Goal: Task Accomplishment & Management: Use online tool/utility

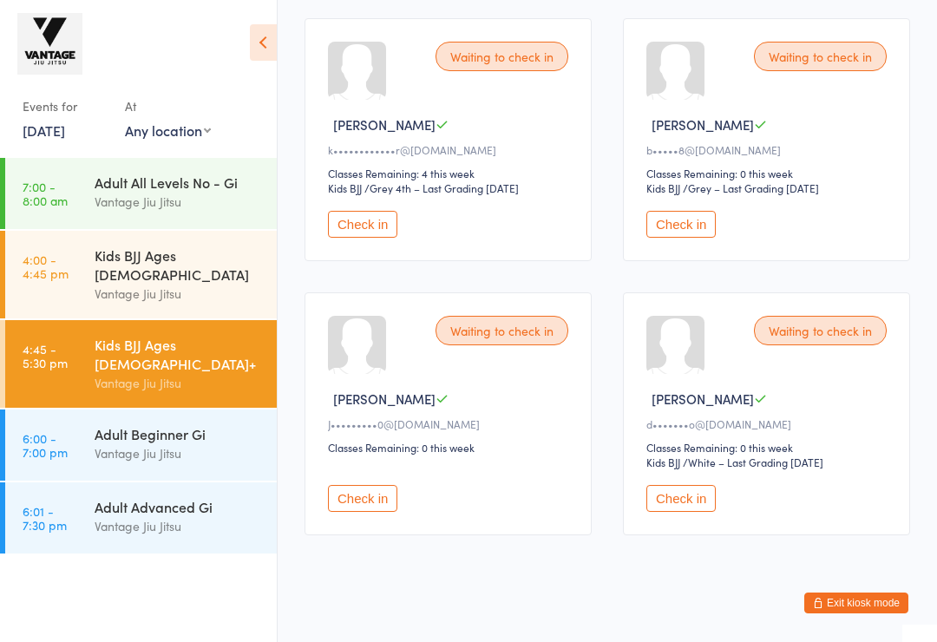
click at [226, 286] on div "Kids BJJ Ages [DEMOGRAPHIC_DATA] Vantage [PERSON_NAME]" at bounding box center [186, 275] width 182 height 88
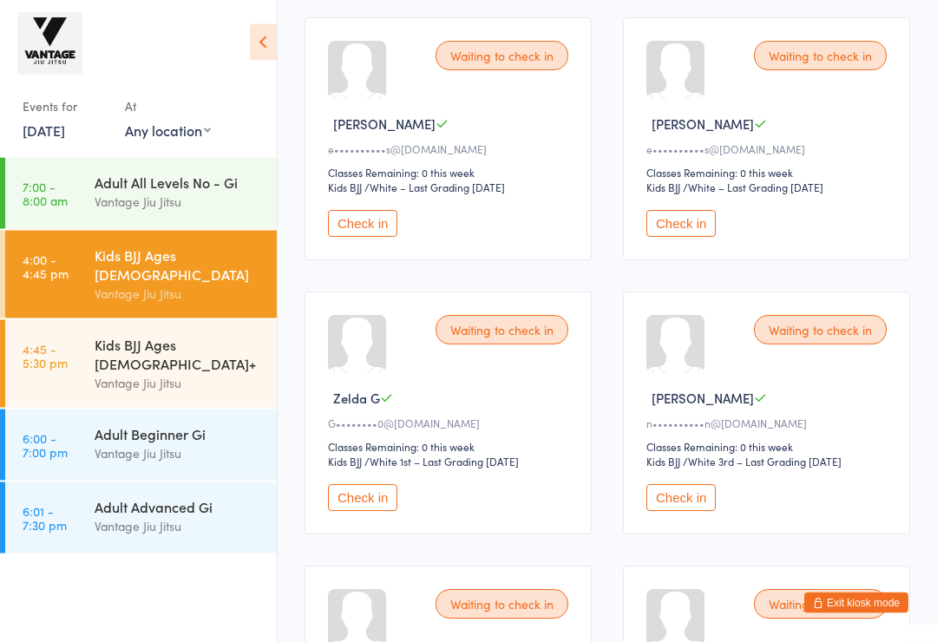
scroll to position [366, 0]
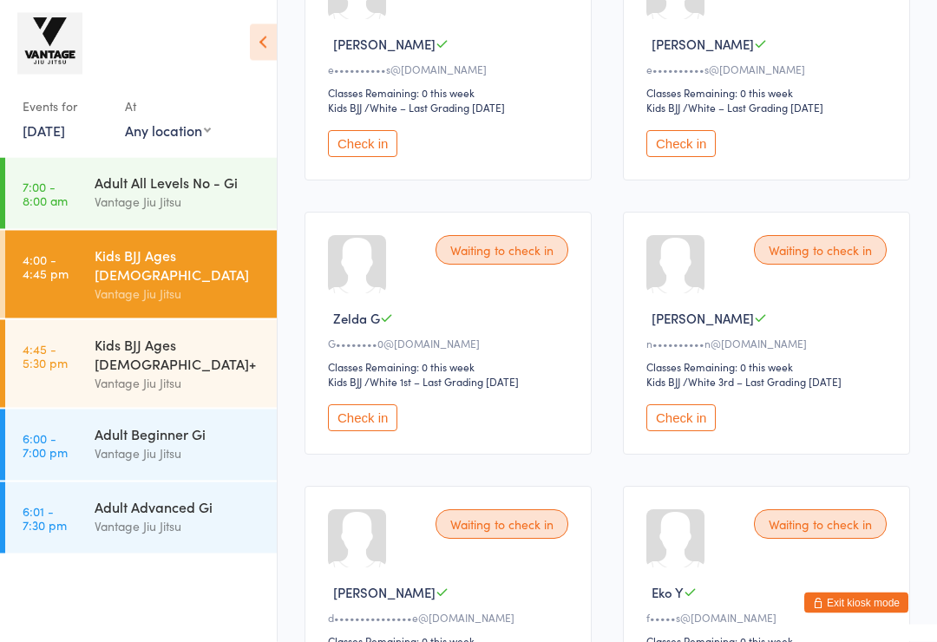
click at [377, 432] on button "Check in" at bounding box center [362, 418] width 69 height 27
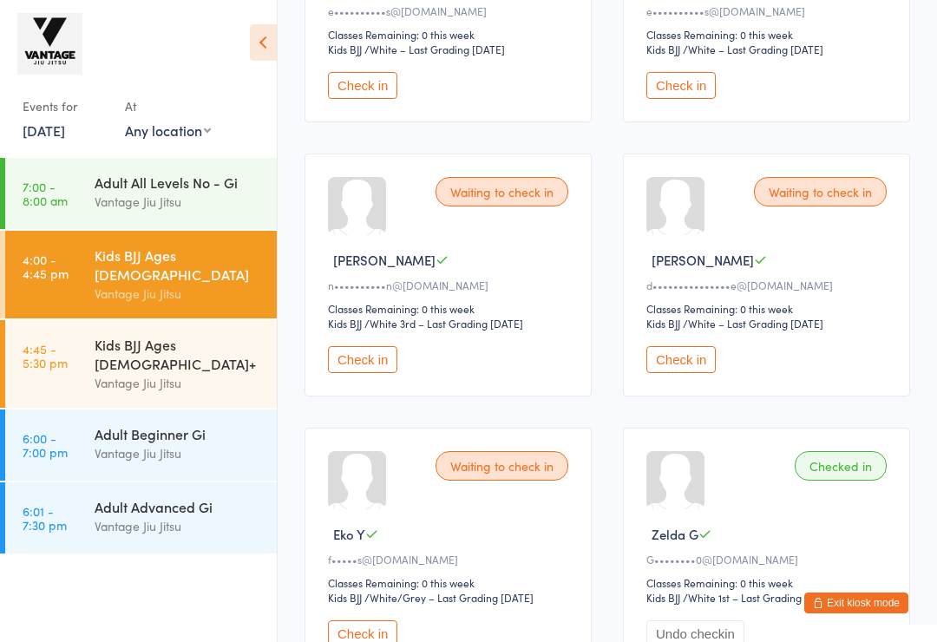
scroll to position [422, 0]
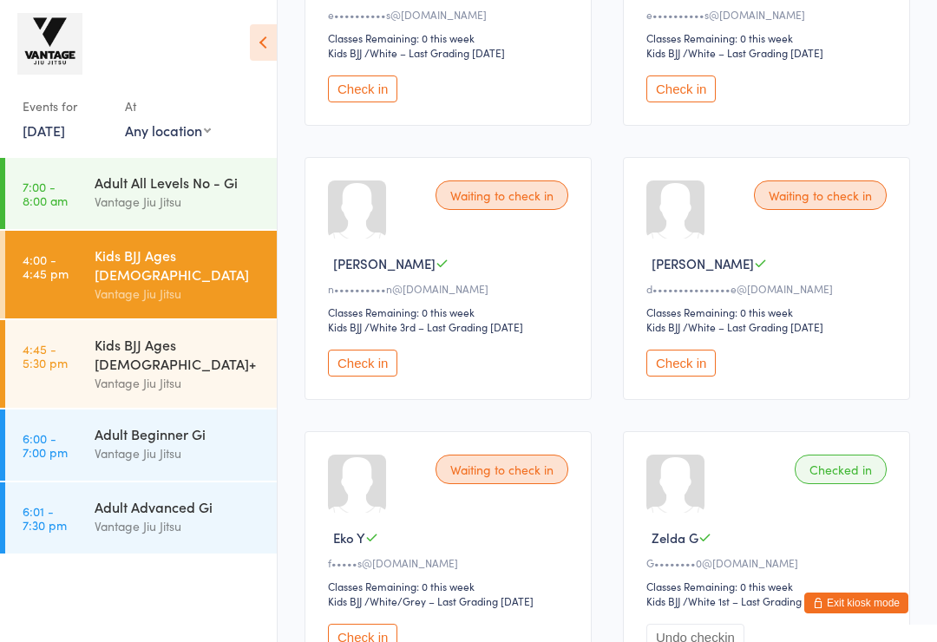
click at [260, 49] on icon at bounding box center [263, 42] width 27 height 36
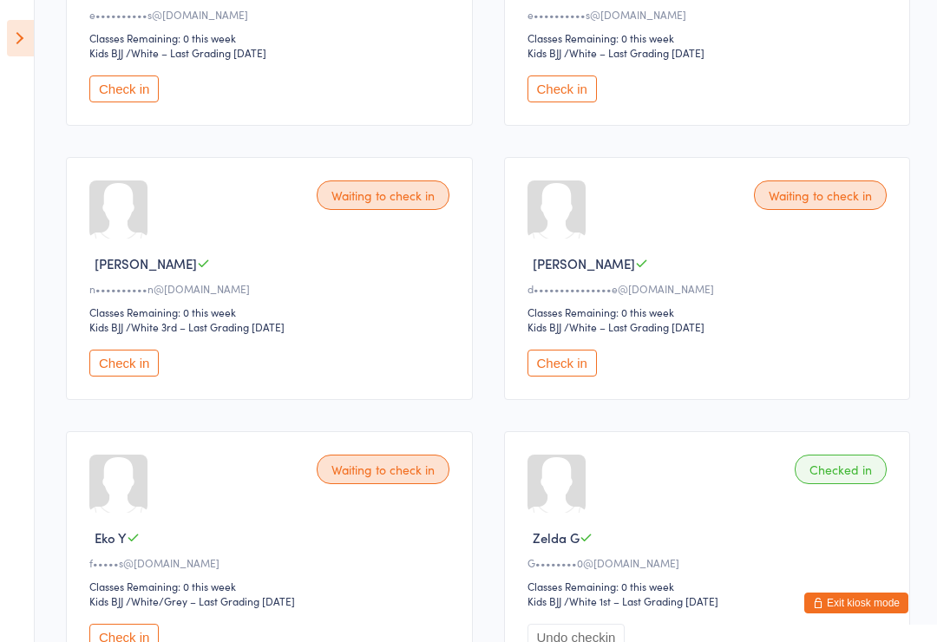
click at [842, 604] on button "Exit kiosk mode" at bounding box center [856, 603] width 104 height 21
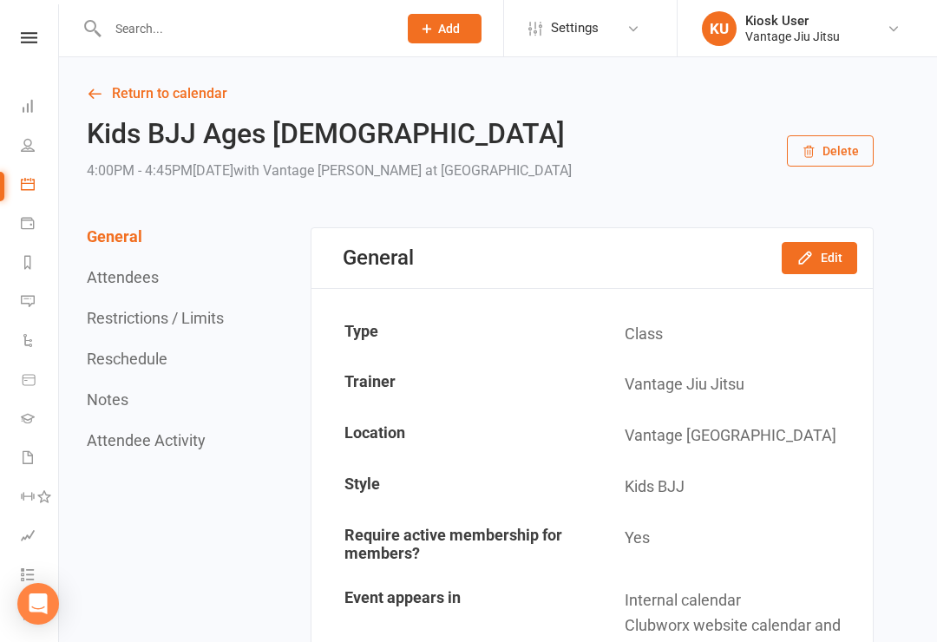
click at [13, 103] on li "Dashboard" at bounding box center [29, 108] width 58 height 39
click at [37, 110] on link "Dashboard" at bounding box center [40, 108] width 39 height 39
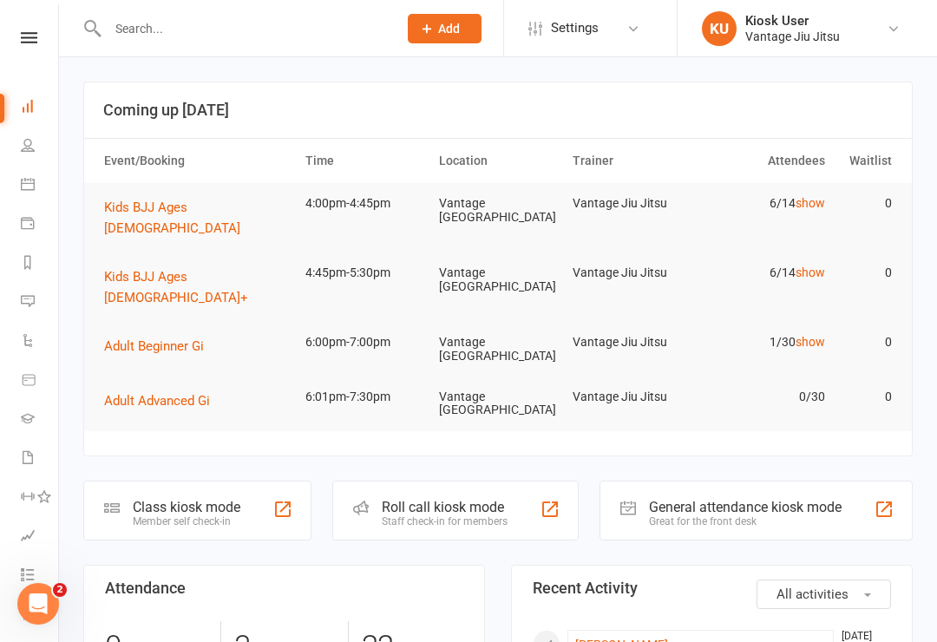
click at [25, 148] on icon at bounding box center [28, 145] width 14 height 14
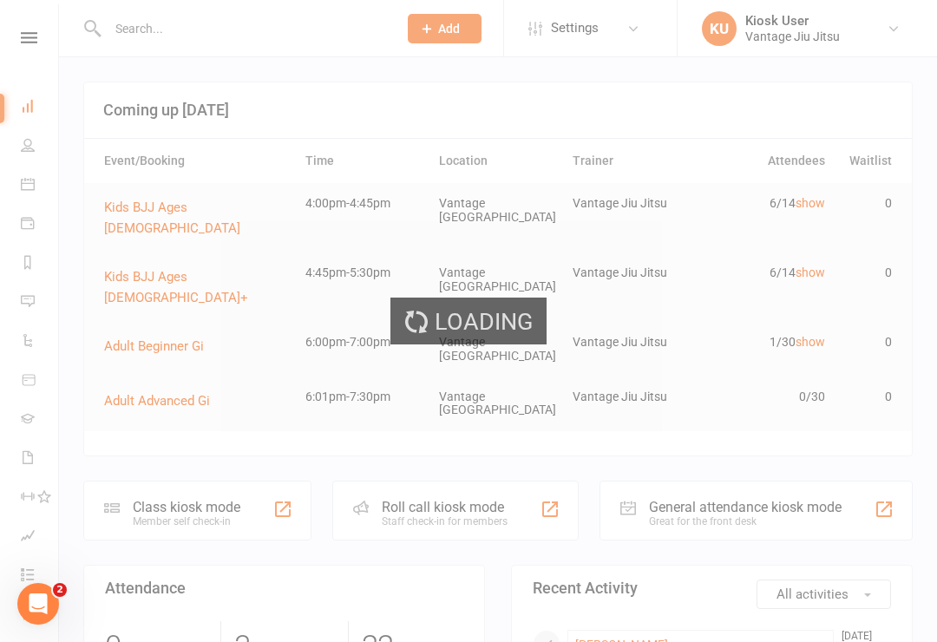
select select "100"
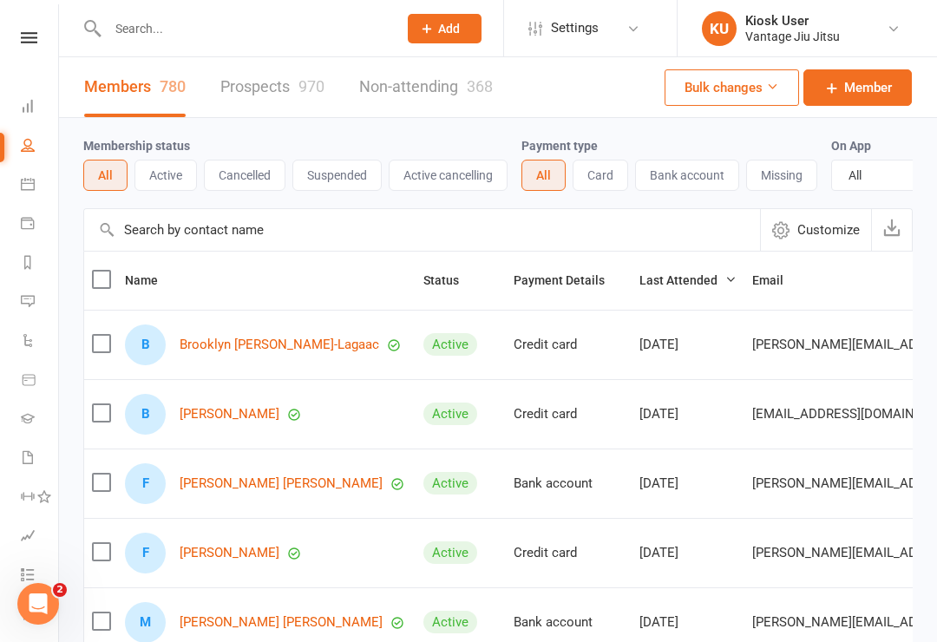
click at [267, 31] on input "text" at bounding box center [243, 28] width 283 height 24
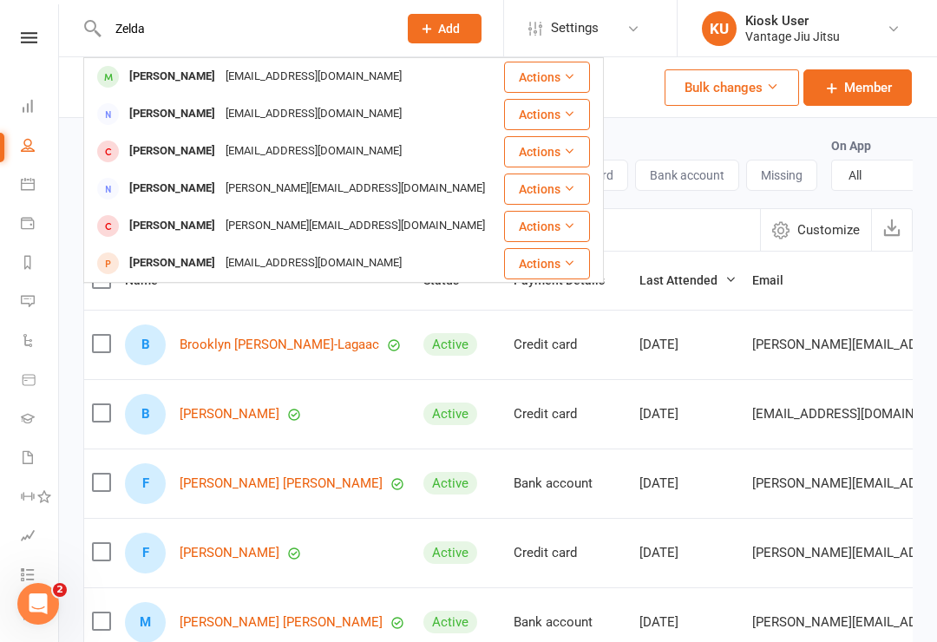
type input "Zelda"
click at [358, 82] on div "Zelda Goldberg Ghazza1990@gmail.com" at bounding box center [293, 77] width 416 height 36
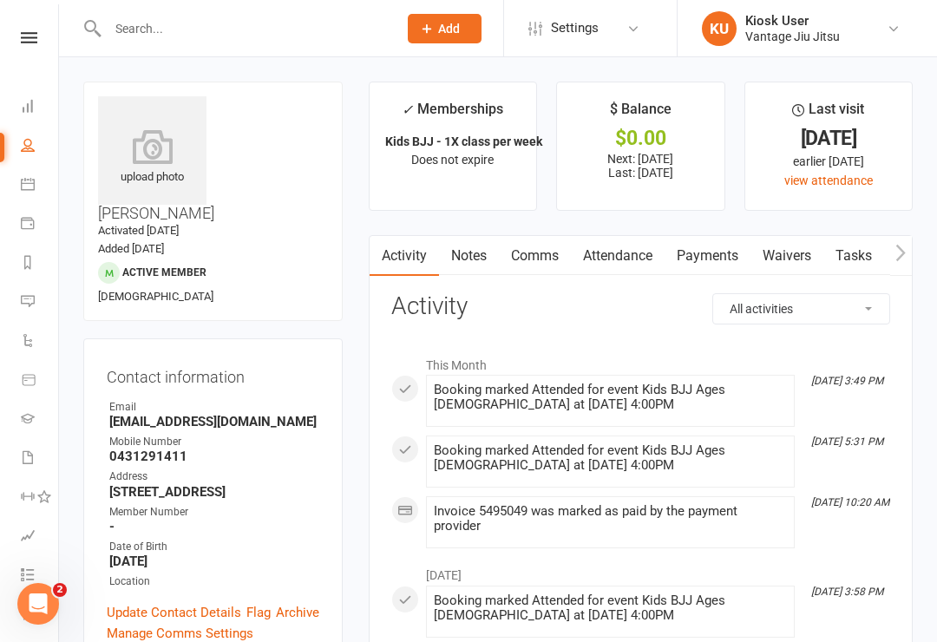
click at [608, 247] on link "Attendance" at bounding box center [618, 256] width 94 height 40
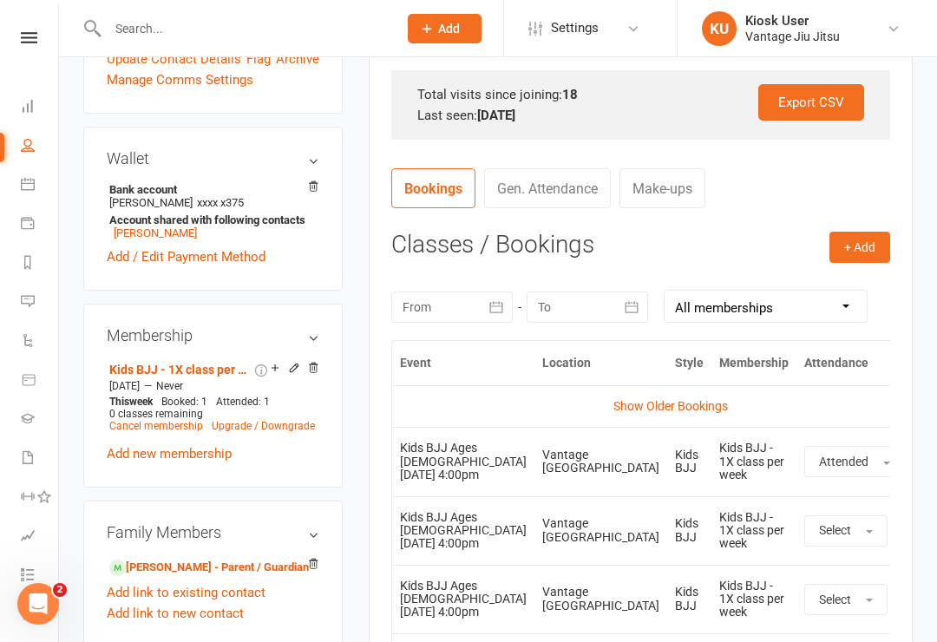
scroll to position [547, 0]
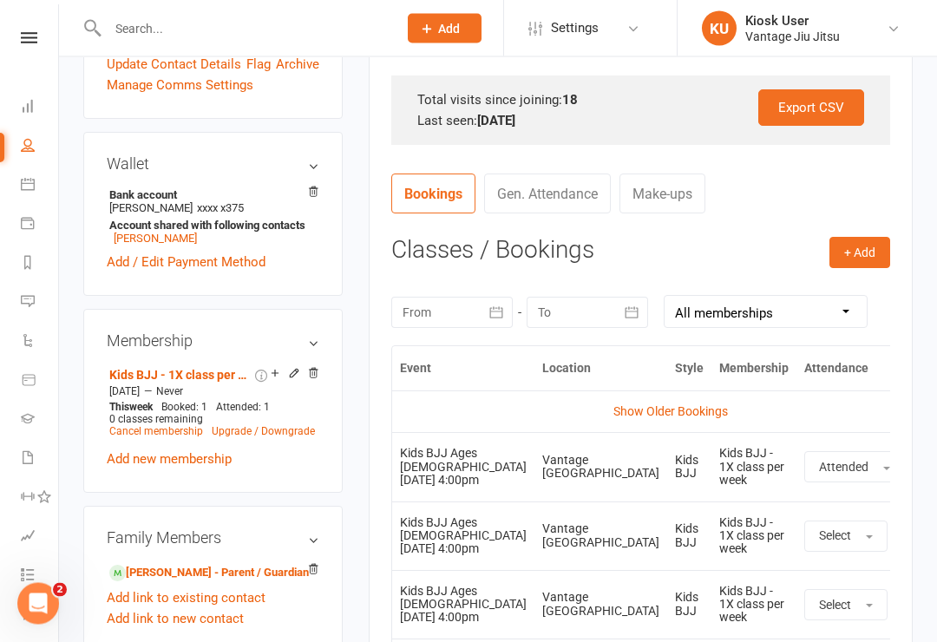
click at [590, 188] on link "Gen. Attendance" at bounding box center [547, 194] width 127 height 40
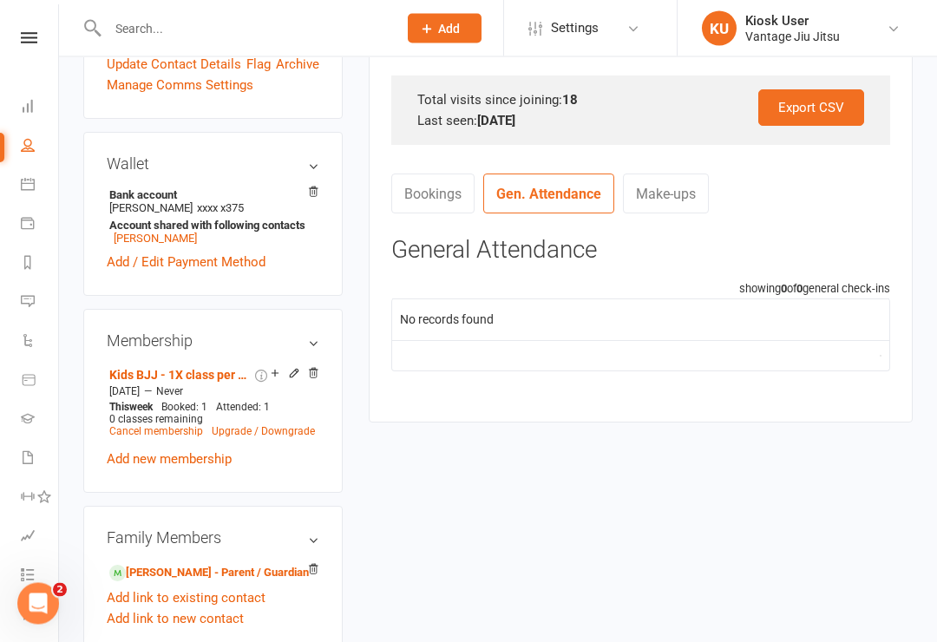
scroll to position [548, 0]
click at [465, 189] on link "Bookings" at bounding box center [432, 194] width 83 height 40
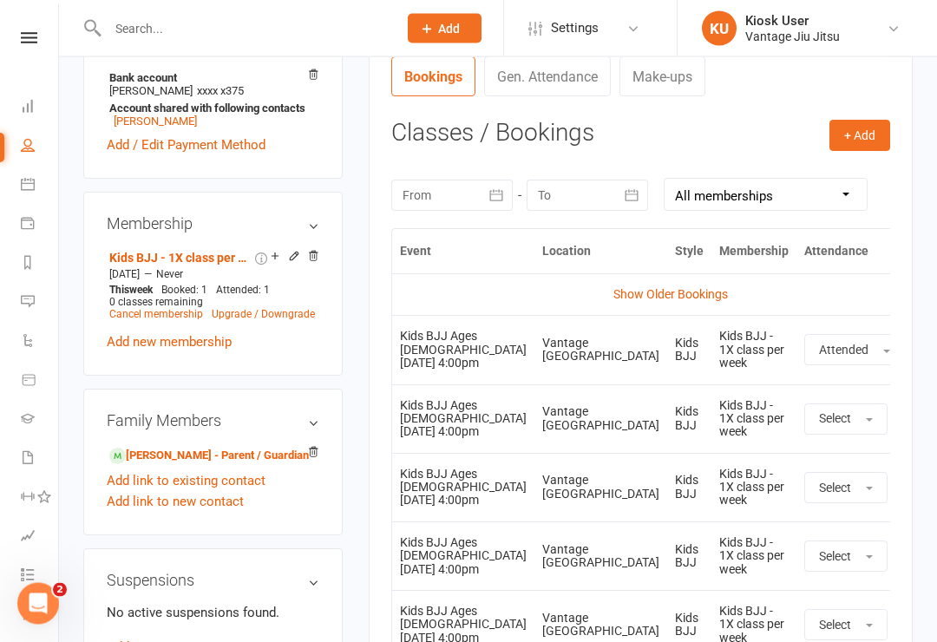
scroll to position [667, 0]
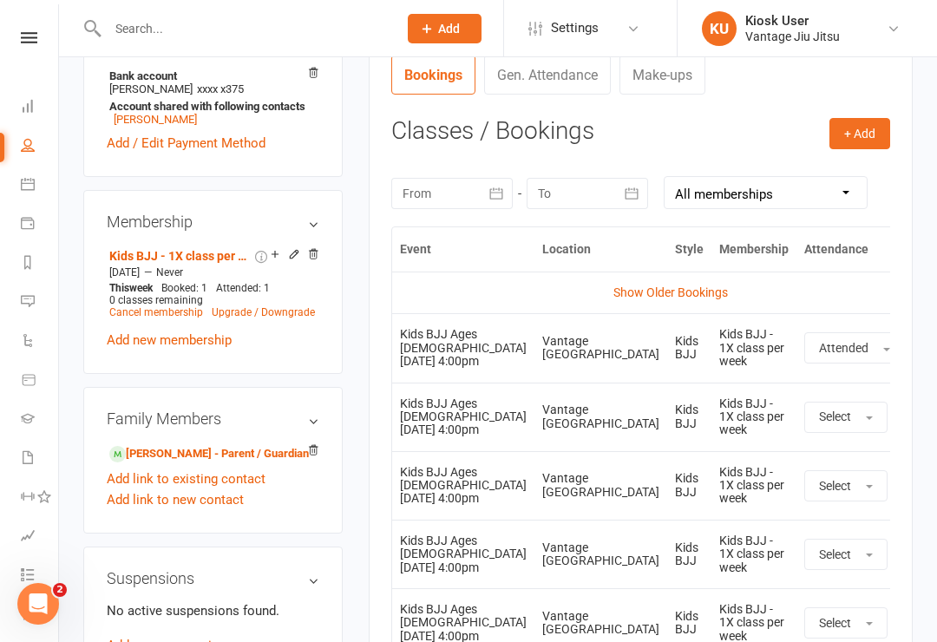
click at [817, 194] on select "All memberships From other Members Kids BJJ - 1X class per week" at bounding box center [766, 192] width 202 height 31
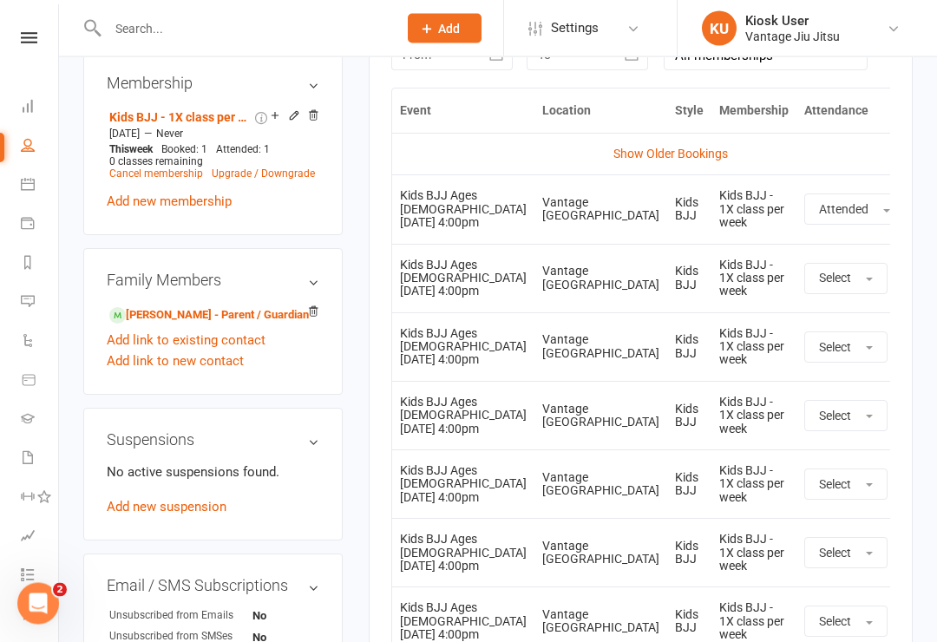
scroll to position [810, 0]
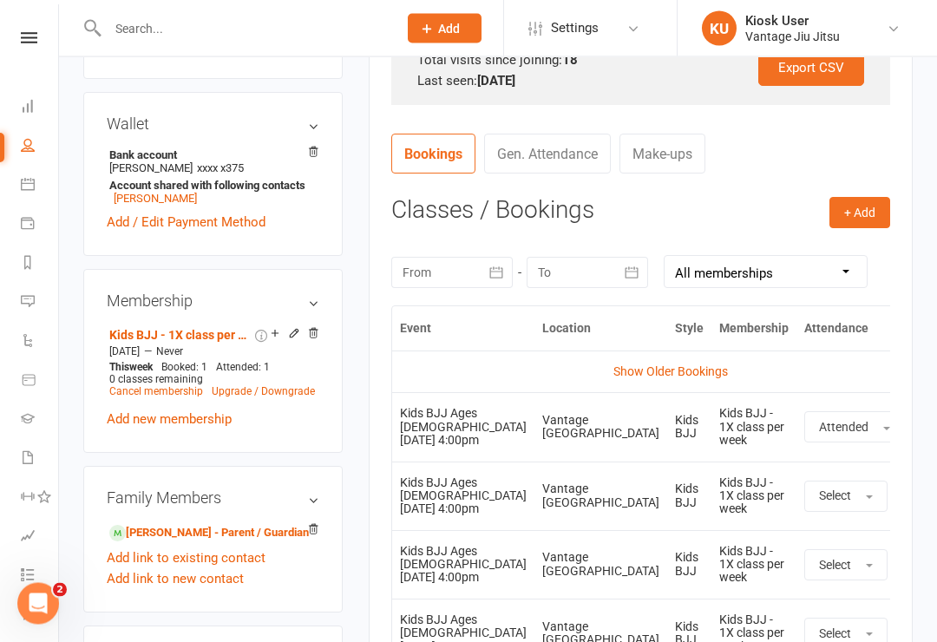
click at [797, 323] on th "Attendance" at bounding box center [855, 329] width 116 height 44
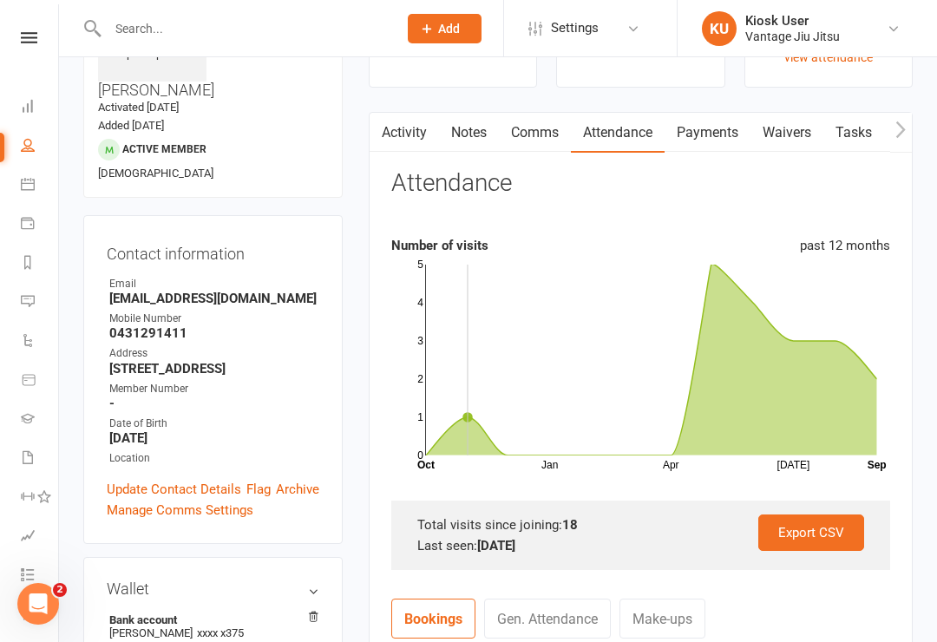
scroll to position [121, 0]
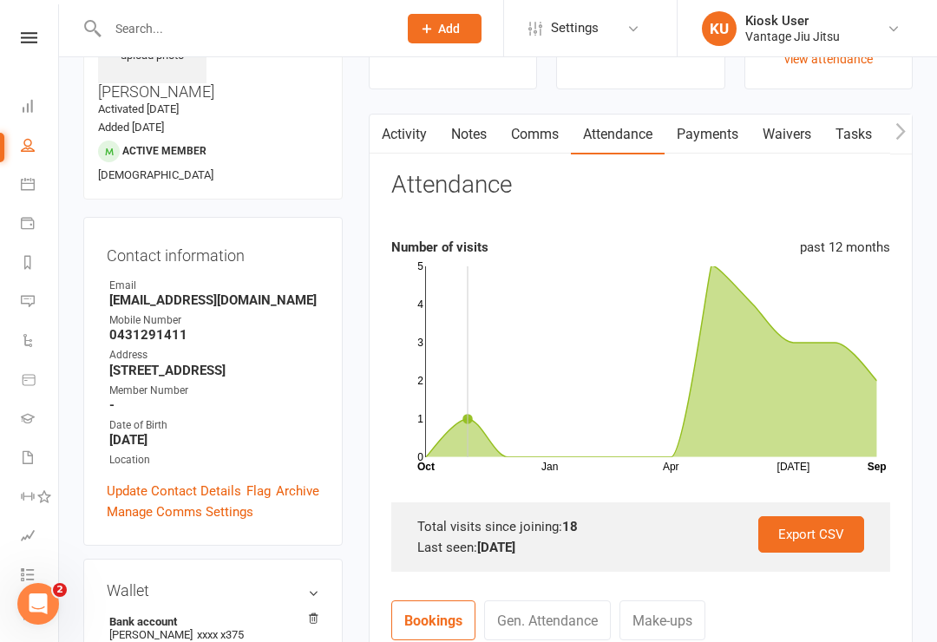
click at [401, 134] on link "Activity" at bounding box center [404, 135] width 69 height 40
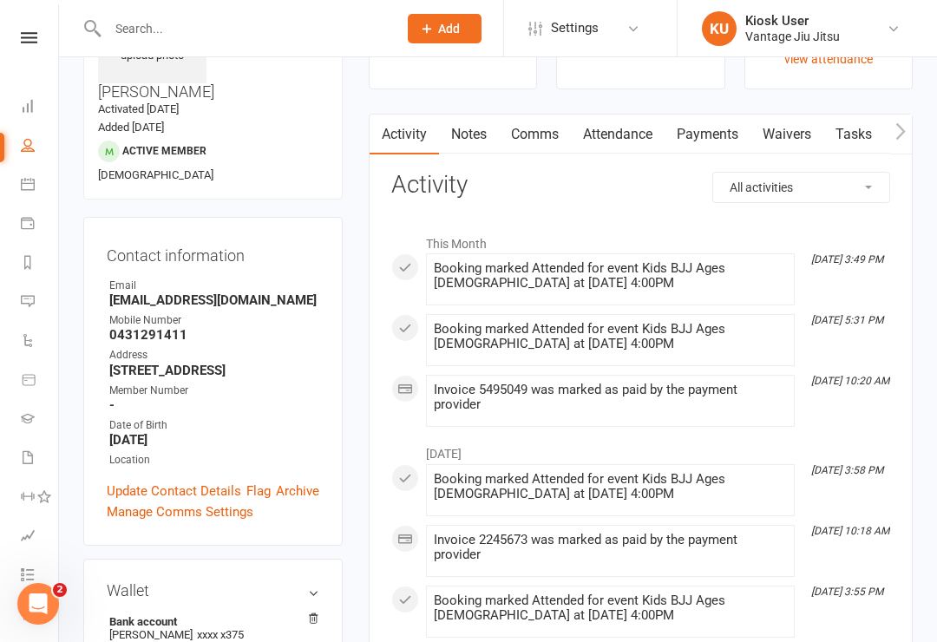
click at [493, 144] on link "Notes" at bounding box center [469, 135] width 60 height 40
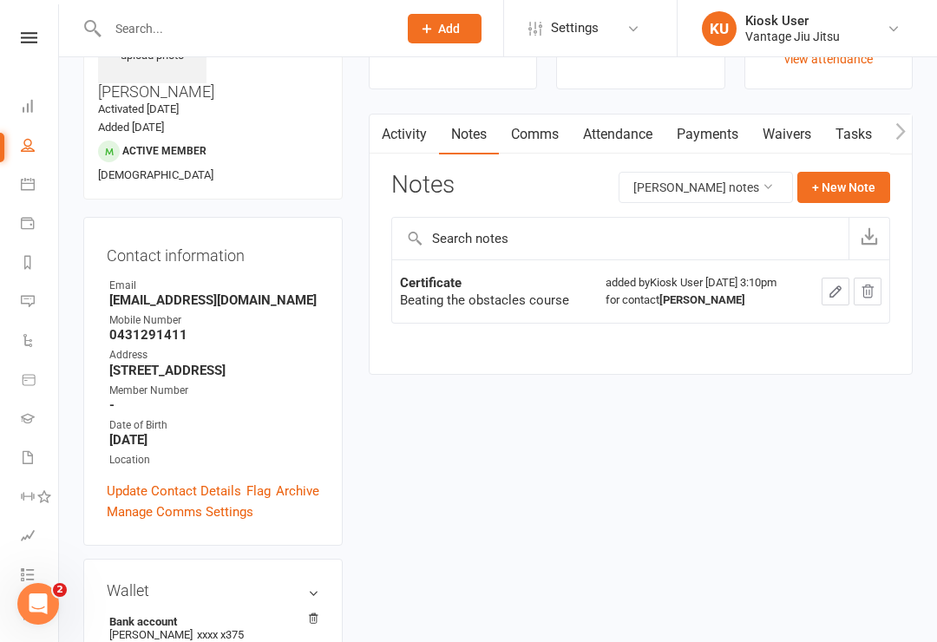
click at [546, 138] on link "Comms" at bounding box center [535, 135] width 72 height 40
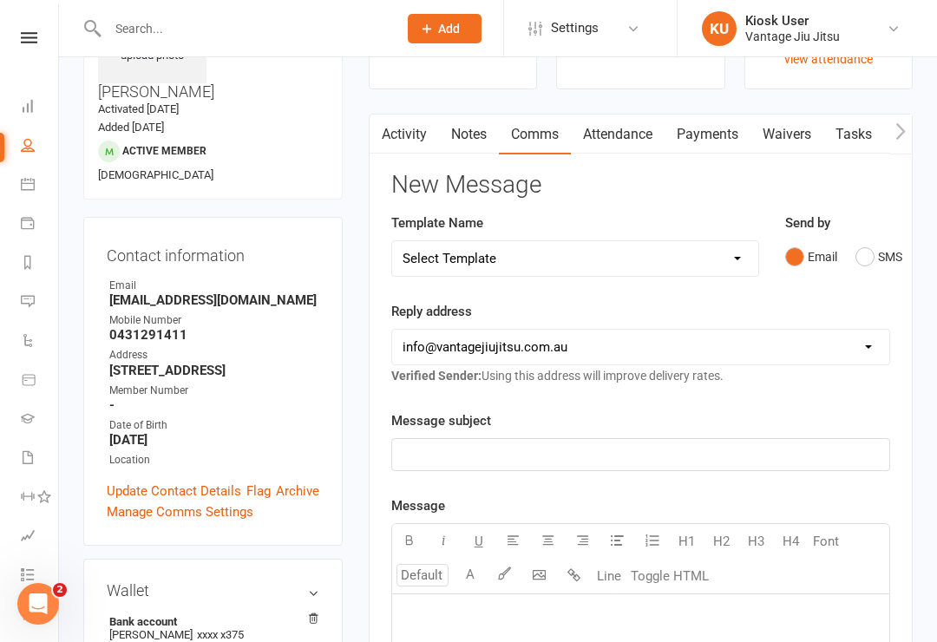
click at [641, 144] on link "Attendance" at bounding box center [618, 135] width 94 height 40
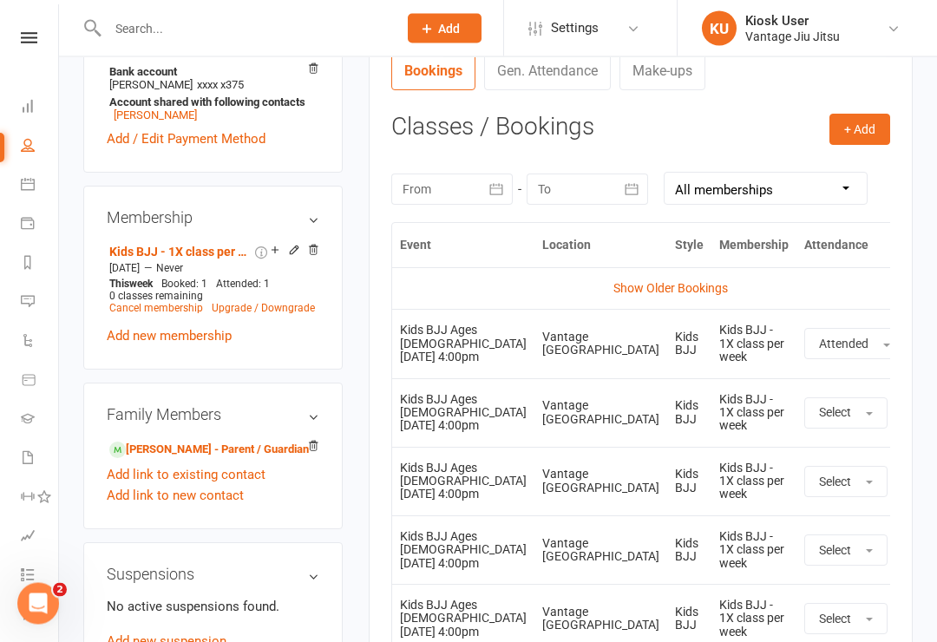
scroll to position [672, 0]
click at [797, 252] on th "Attendance" at bounding box center [855, 244] width 116 height 44
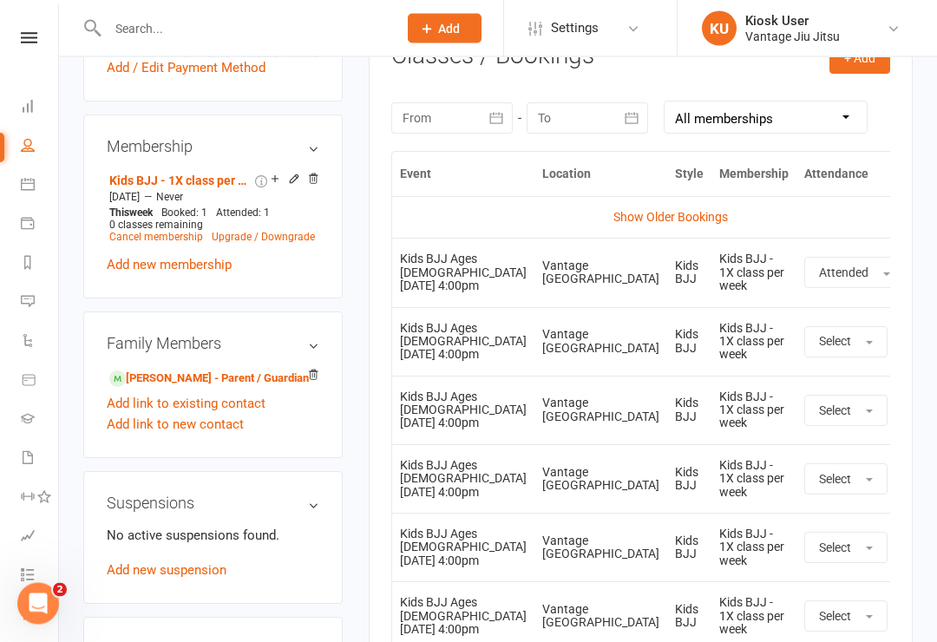
scroll to position [748, 0]
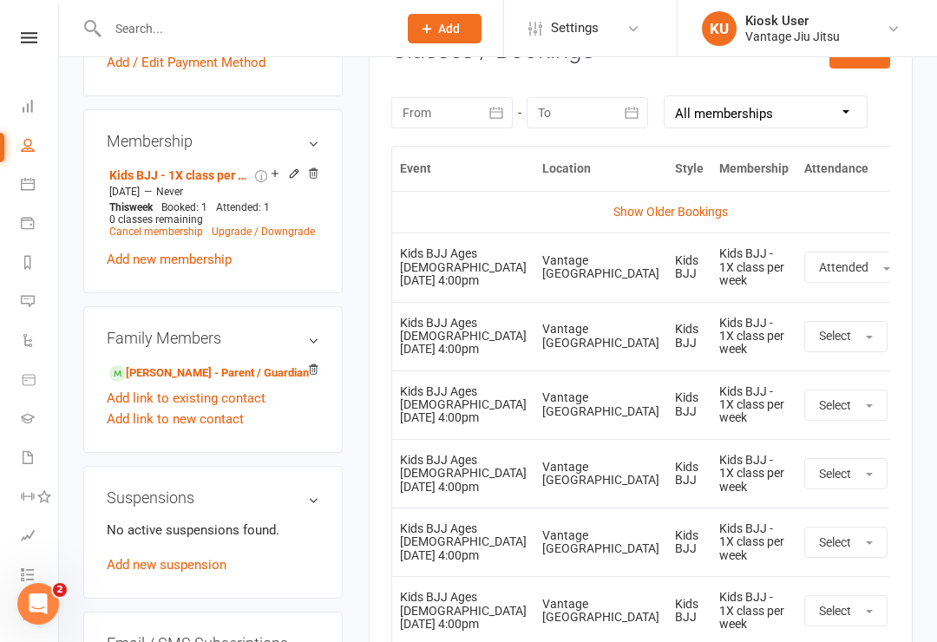
click at [682, 205] on link "Show Older Bookings" at bounding box center [670, 212] width 115 height 14
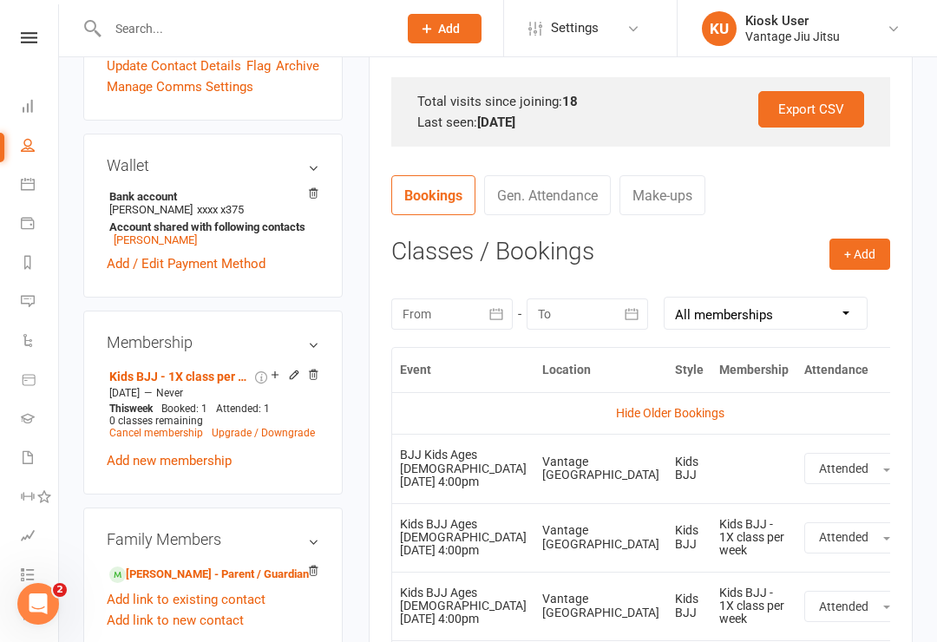
scroll to position [549, 0]
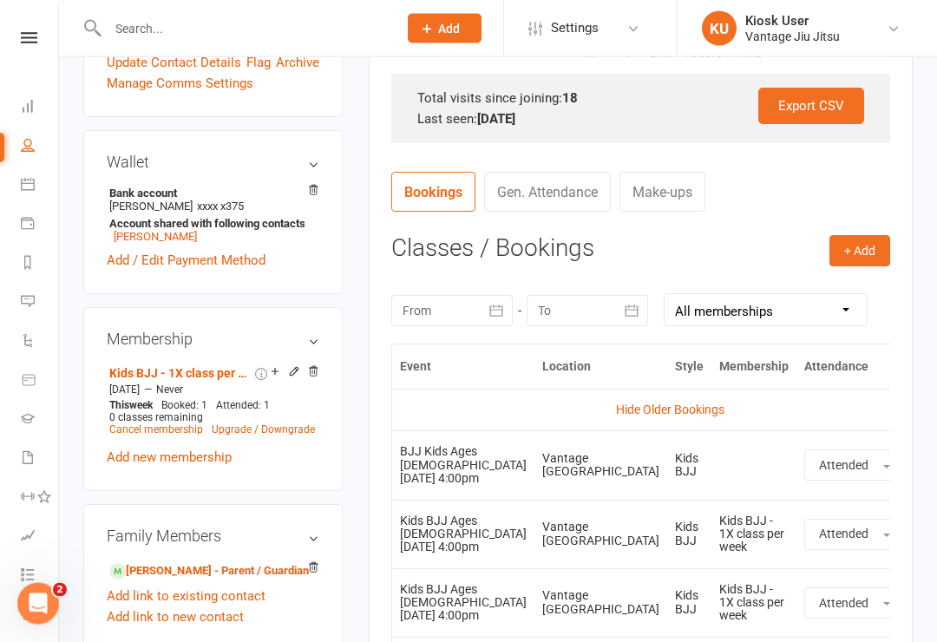
click at [684, 413] on link "Hide Older Bookings" at bounding box center [670, 410] width 108 height 14
click at [690, 412] on link "Show Older Bookings" at bounding box center [670, 410] width 115 height 14
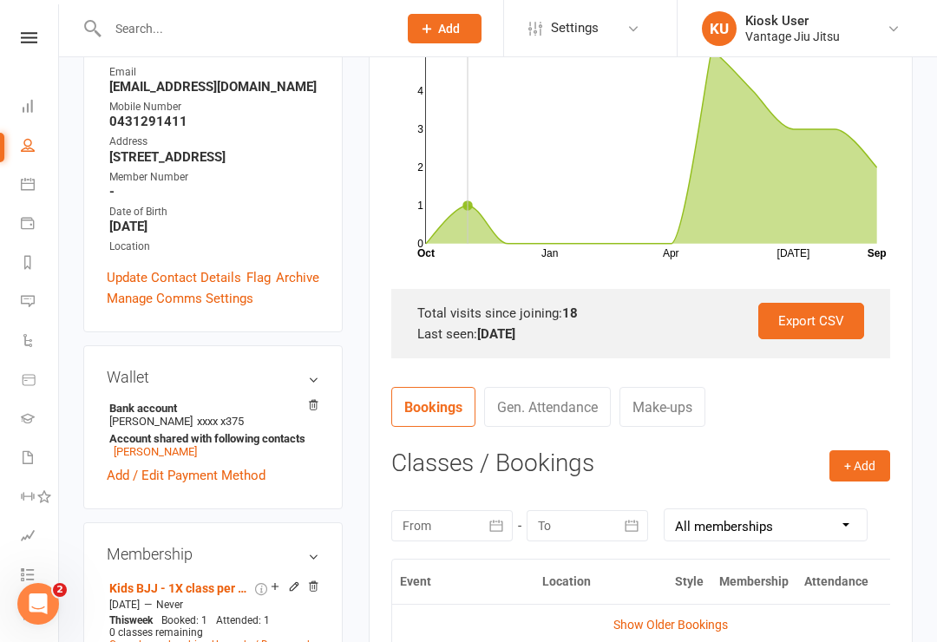
scroll to position [334, 0]
click at [566, 410] on link "Gen. Attendance" at bounding box center [547, 408] width 127 height 40
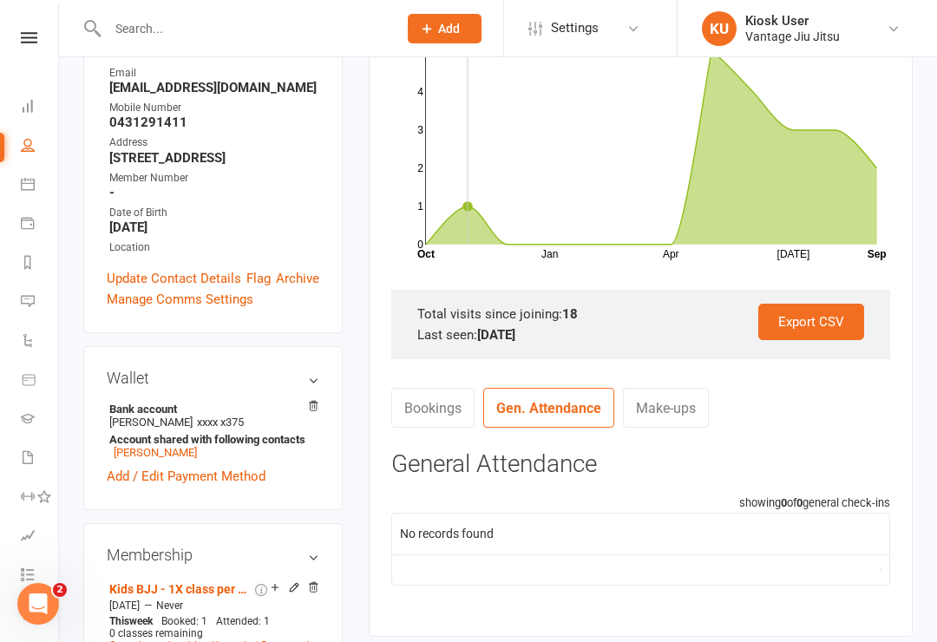
click at [456, 413] on link "Bookings" at bounding box center [432, 408] width 83 height 40
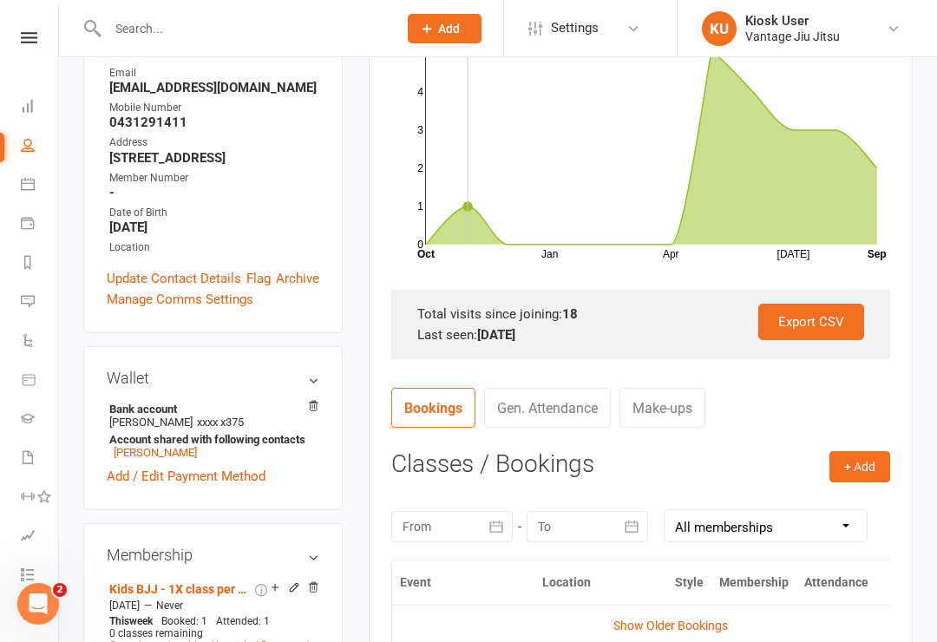
click at [581, 412] on link "Gen. Attendance" at bounding box center [547, 408] width 127 height 40
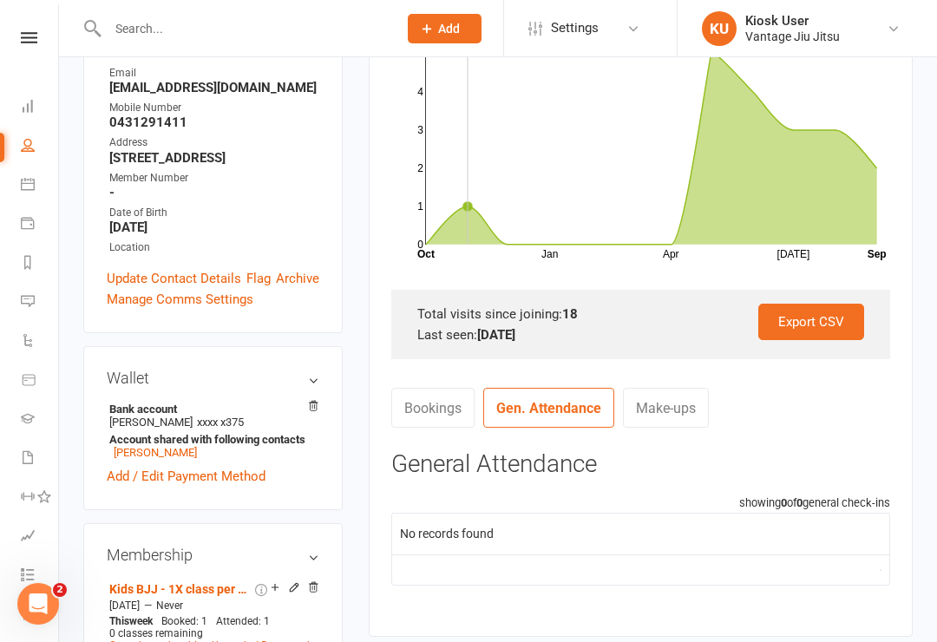
click at [30, 104] on icon at bounding box center [28, 106] width 14 height 14
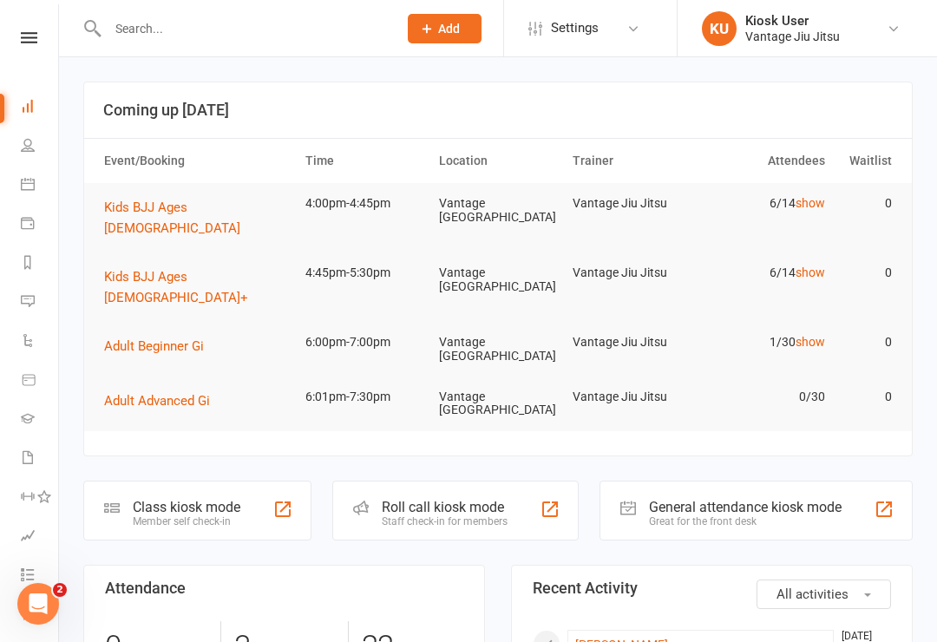
click at [172, 499] on div "Class kiosk mode" at bounding box center [187, 507] width 108 height 16
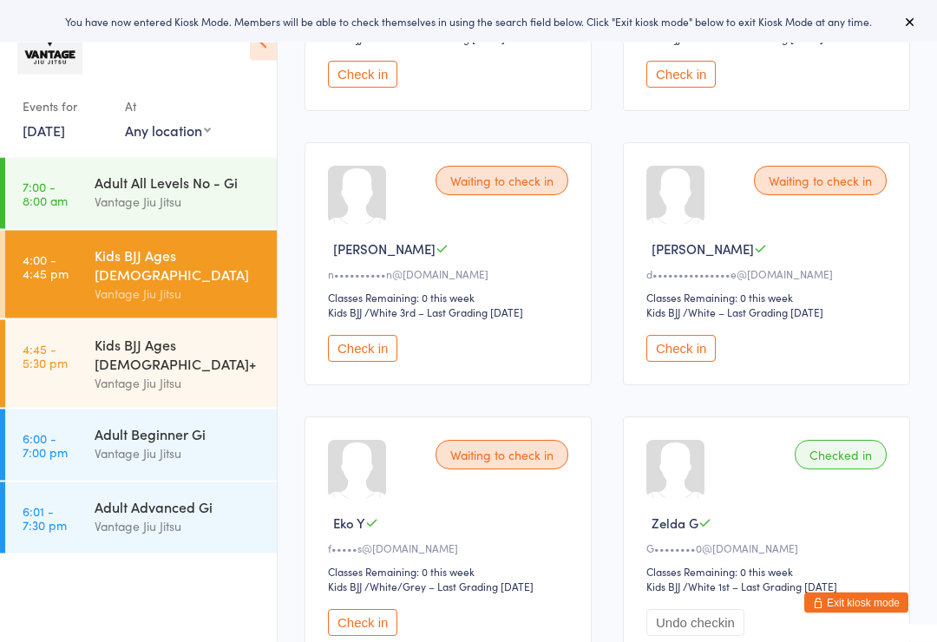
scroll to position [445, 0]
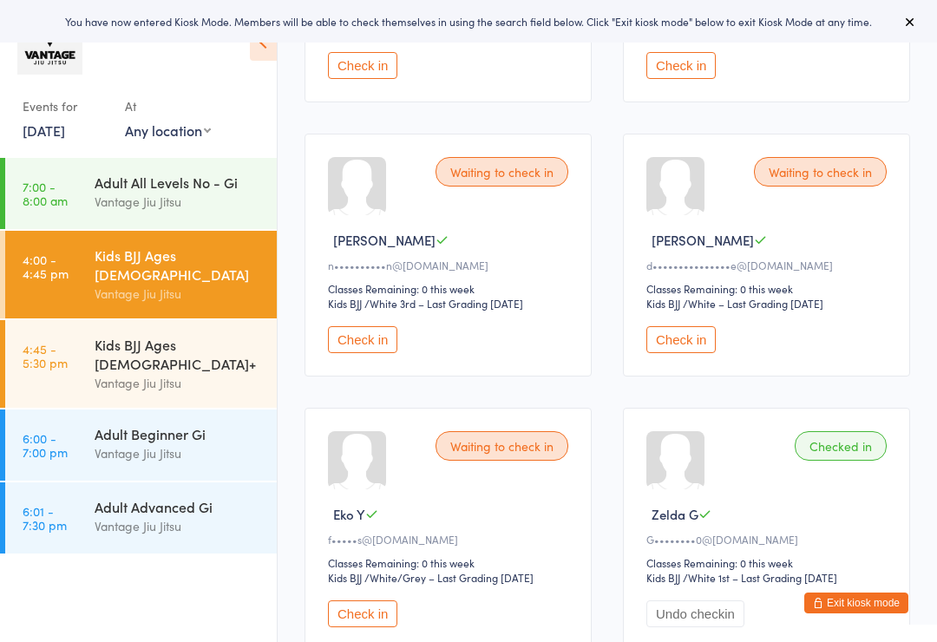
click at [348, 353] on button "Check in" at bounding box center [362, 339] width 69 height 27
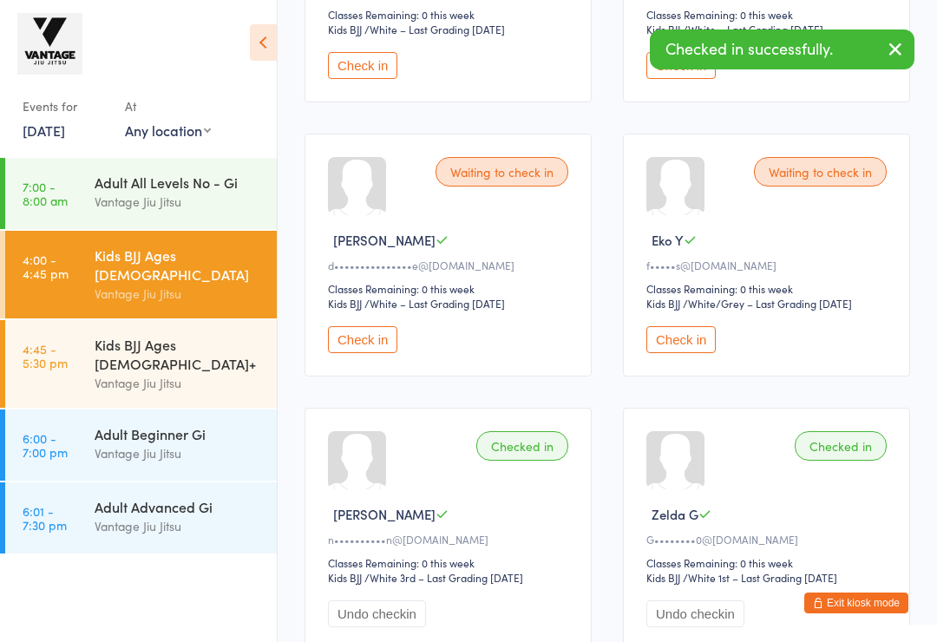
click at [692, 353] on button "Check in" at bounding box center [680, 339] width 69 height 27
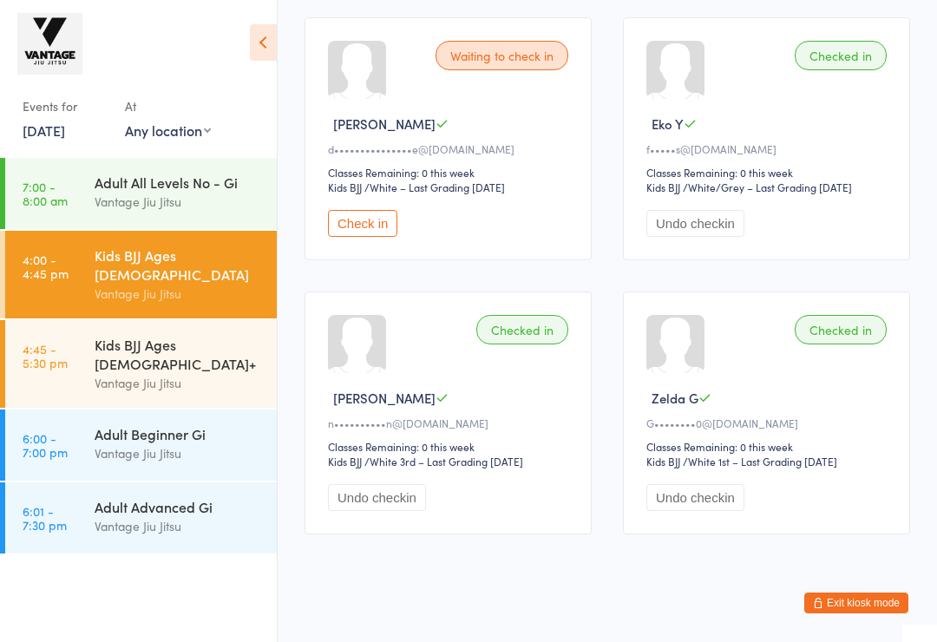
scroll to position [561, 0]
click at [121, 335] on div "Kids BJJ Ages [DEMOGRAPHIC_DATA]+" at bounding box center [178, 354] width 167 height 38
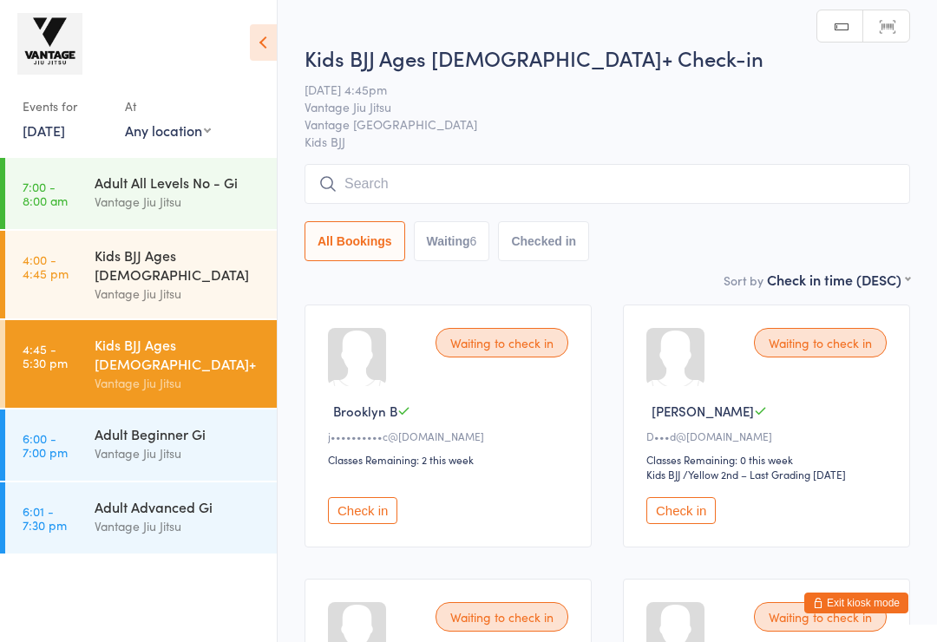
click at [150, 284] on div "Vantage Jiu Jitsu" at bounding box center [178, 294] width 167 height 20
